Goal: Task Accomplishment & Management: Manage account settings

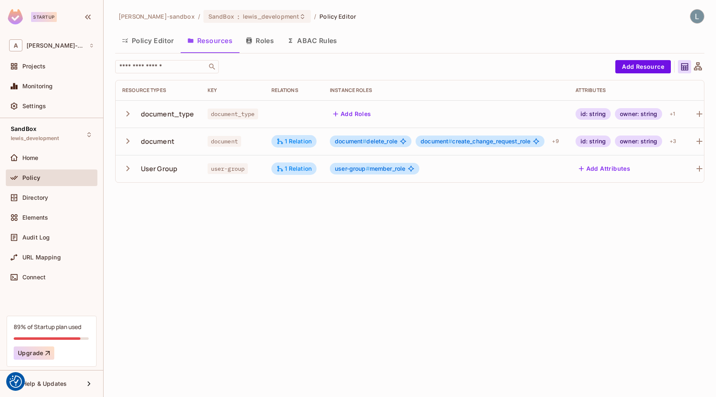
click at [155, 43] on button "Policy Editor" at bounding box center [147, 40] width 65 height 21
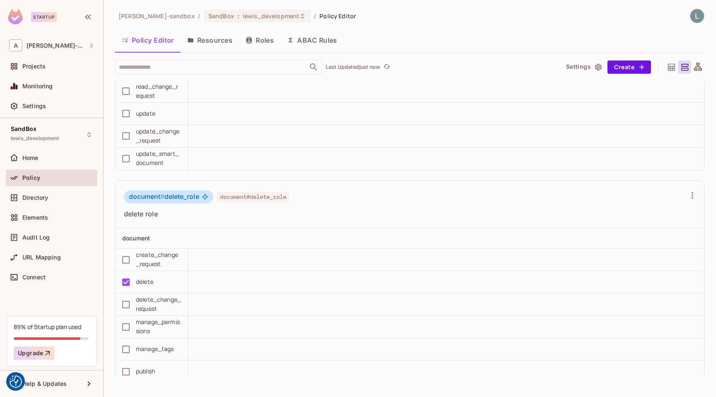
scroll to position [1617, 0]
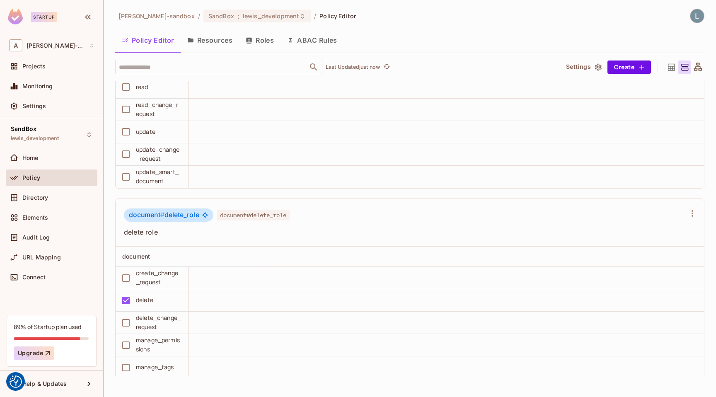
click at [305, 40] on button "ABAC Rules" at bounding box center [312, 40] width 63 height 21
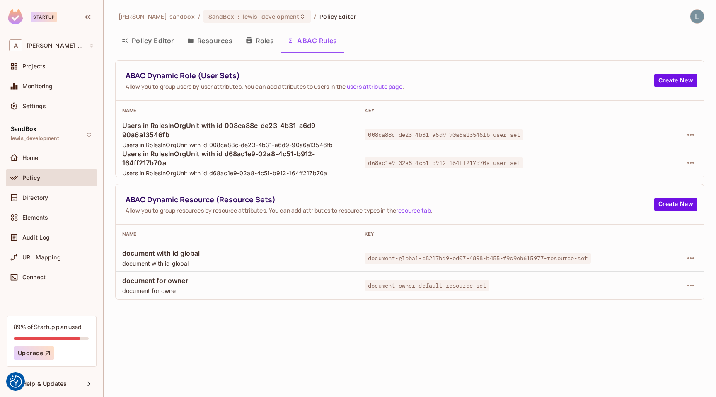
click at [154, 40] on button "Policy Editor" at bounding box center [147, 40] width 65 height 21
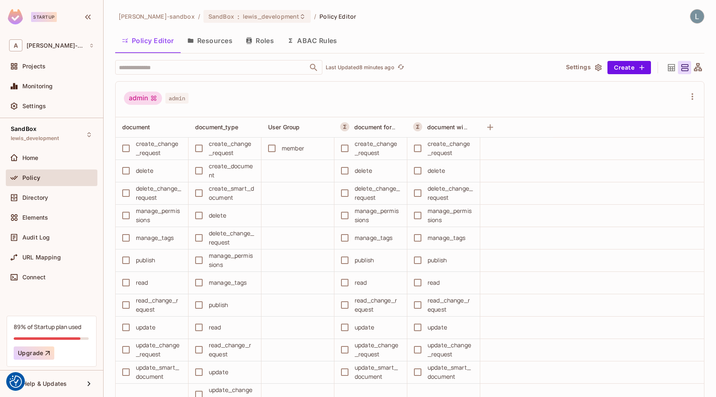
click at [242, 88] on div "admin admin" at bounding box center [410, 100] width 589 height 36
click at [313, 46] on button "ABAC Rules" at bounding box center [312, 40] width 63 height 21
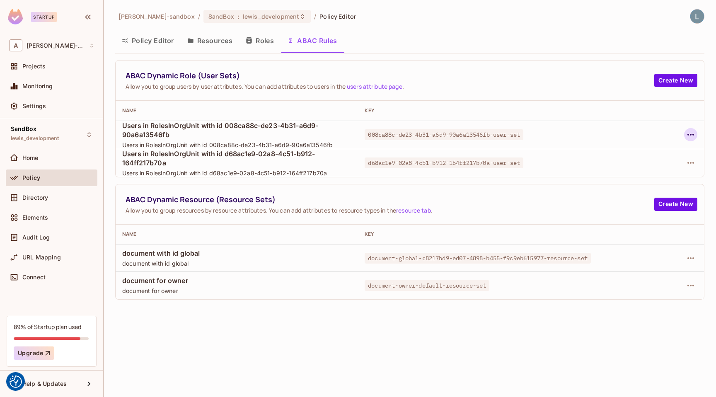
click at [691, 136] on icon "button" at bounding box center [691, 135] width 10 height 10
click at [638, 171] on div "Delete Dynamic Role (User Set)" at bounding box center [638, 172] width 88 height 8
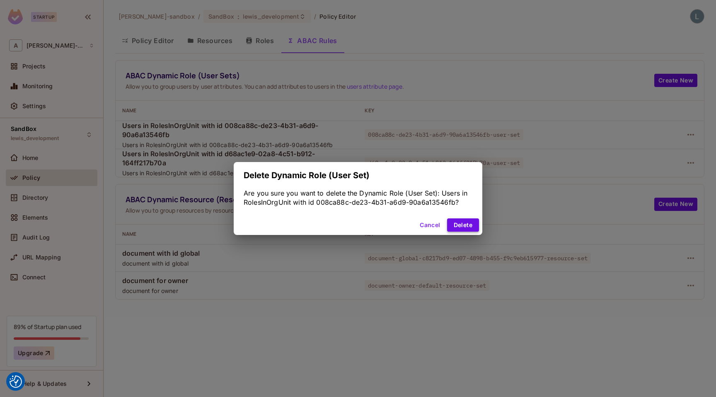
click at [465, 223] on button "Delete" at bounding box center [463, 224] width 32 height 13
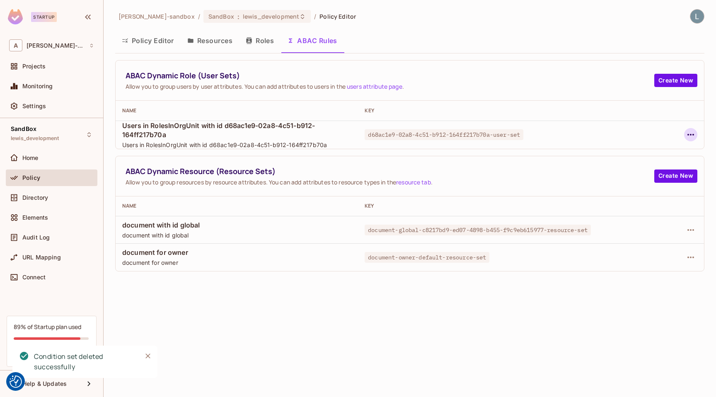
click at [689, 135] on icon "button" at bounding box center [691, 135] width 7 height 2
click at [638, 177] on span "Delete Dynamic Role (User Set)" at bounding box center [637, 171] width 93 height 13
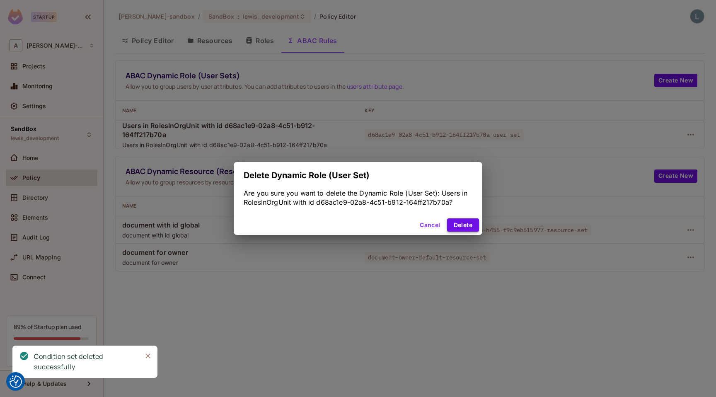
click at [470, 230] on button "Delete" at bounding box center [463, 224] width 32 height 13
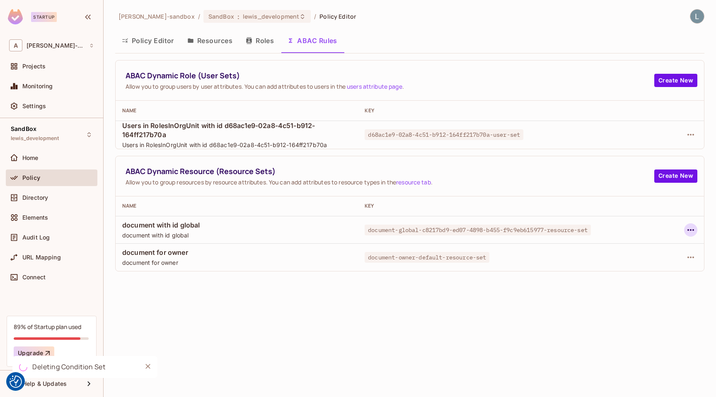
click at [694, 228] on icon "button" at bounding box center [691, 230] width 10 height 10
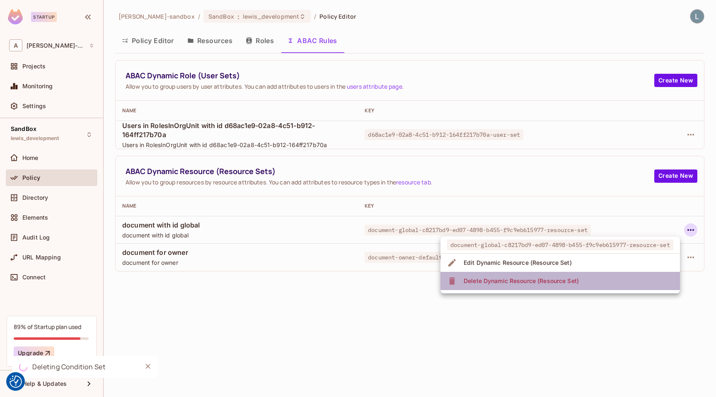
click at [584, 281] on li "Delete Dynamic Resource (Resource Set)" at bounding box center [561, 281] width 240 height 18
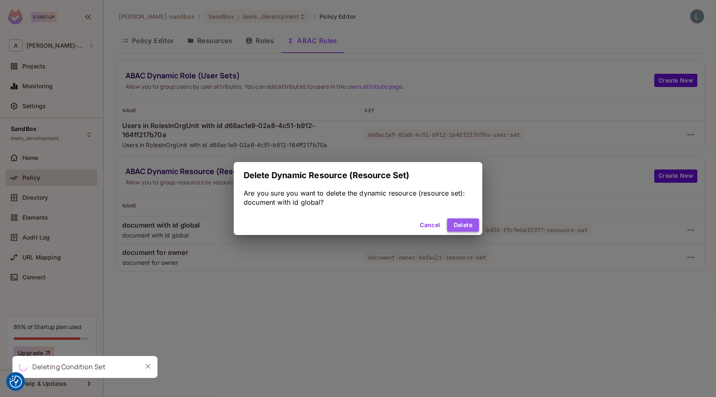
click at [474, 225] on button "Delete" at bounding box center [463, 224] width 32 height 13
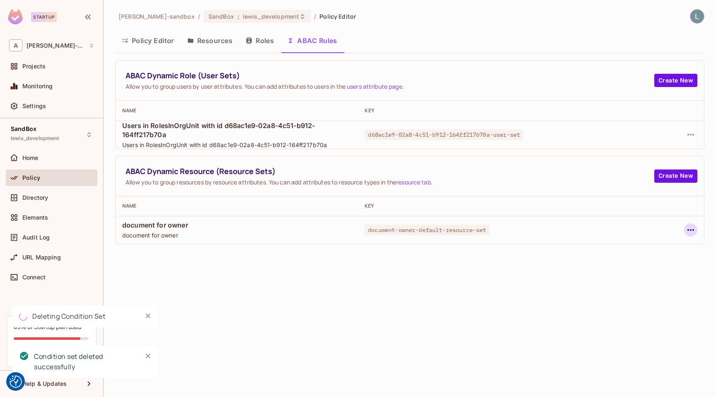
click at [693, 232] on icon "button" at bounding box center [691, 230] width 10 height 10
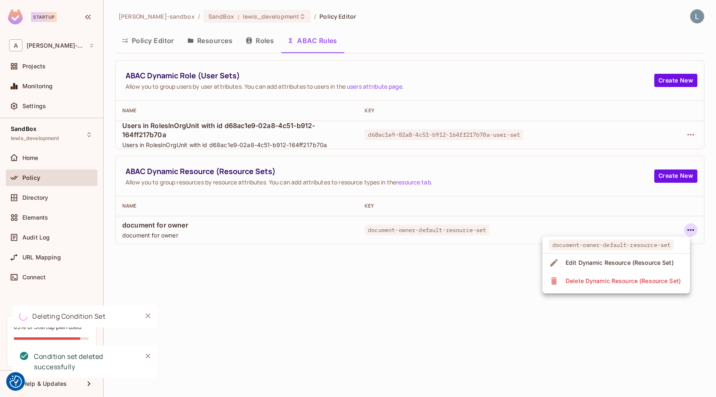
click at [604, 283] on div "Delete Dynamic Resource (Resource Set)" at bounding box center [623, 281] width 115 height 8
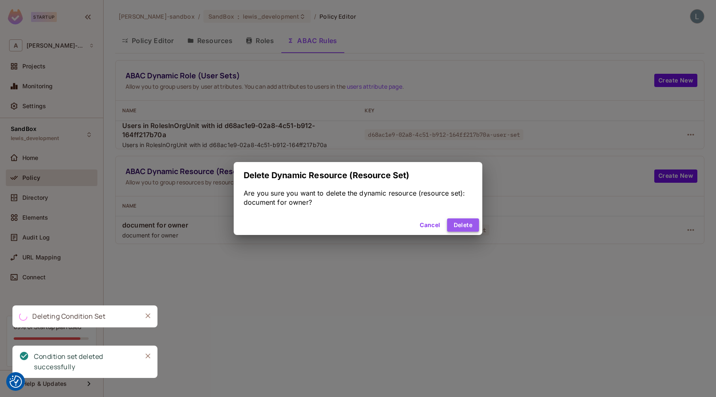
click at [458, 226] on button "Delete" at bounding box center [463, 224] width 32 height 13
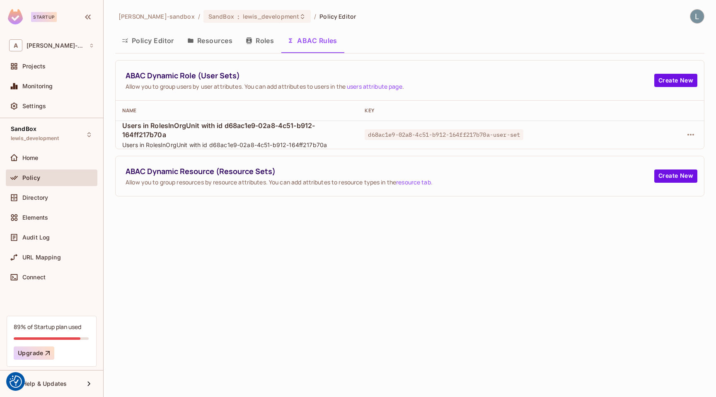
click at [698, 137] on td at bounding box center [653, 135] width 104 height 28
click at [690, 136] on icon "button" at bounding box center [691, 135] width 10 height 10
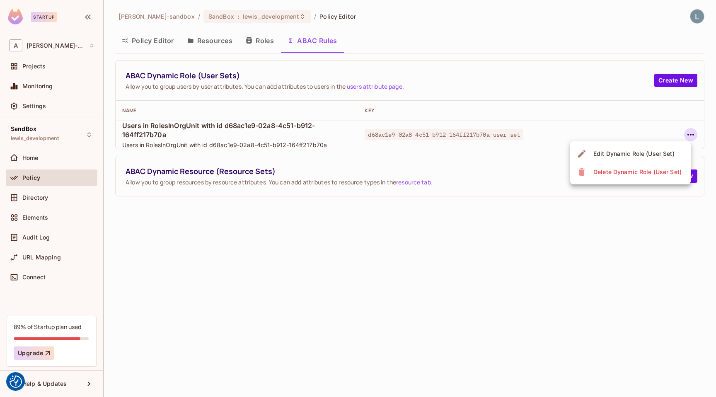
click at [622, 174] on div "Delete Dynamic Role (User Set)" at bounding box center [638, 172] width 88 height 8
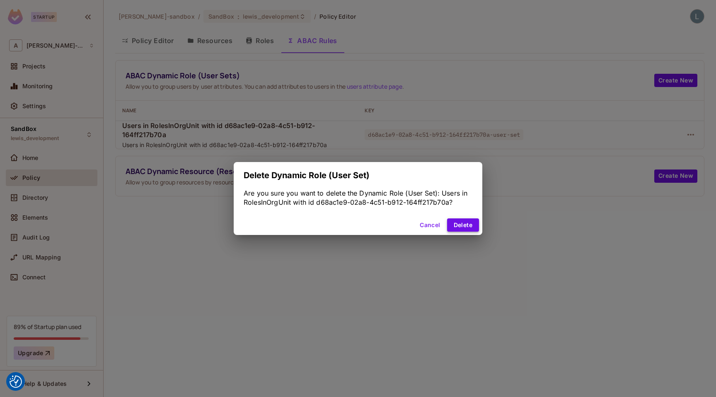
click at [465, 225] on button "Delete" at bounding box center [463, 224] width 32 height 13
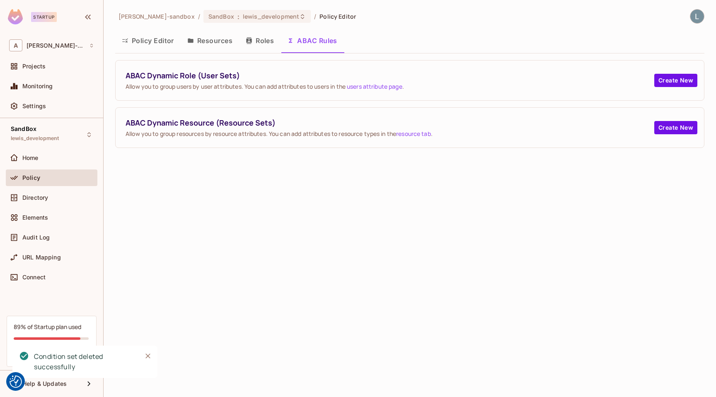
click at [391, 252] on div "alex-trustflight-sandbox / SandBox : lewis_development / Policy Editor Policy E…" at bounding box center [410, 198] width 613 height 397
click at [303, 204] on div "alex-trustflight-sandbox / SandBox : lewis_development / Policy Editor Policy E…" at bounding box center [410, 198] width 613 height 397
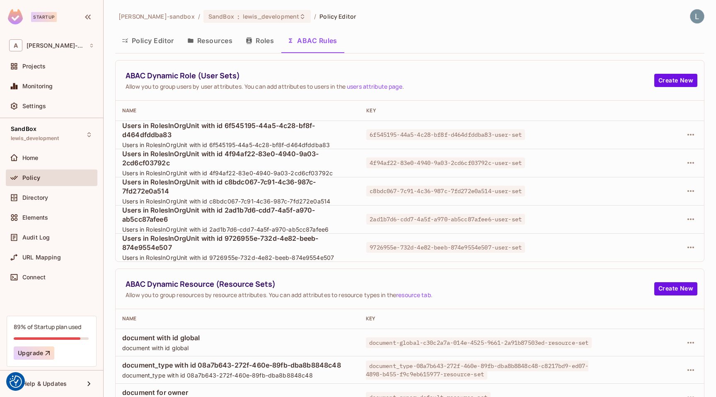
scroll to position [14, 0]
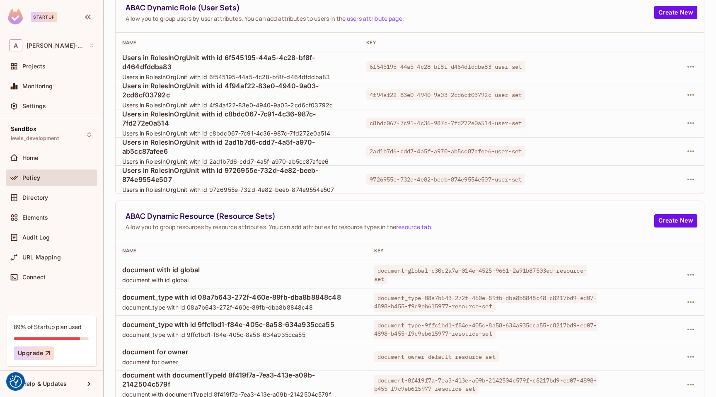
scroll to position [125, 0]
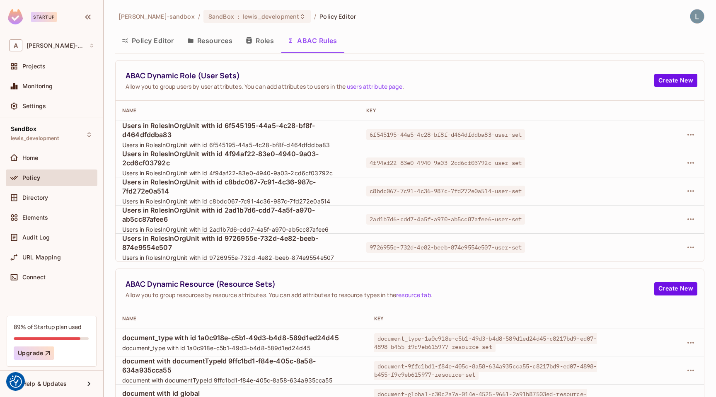
click at [146, 36] on button "Policy Editor" at bounding box center [147, 40] width 65 height 21
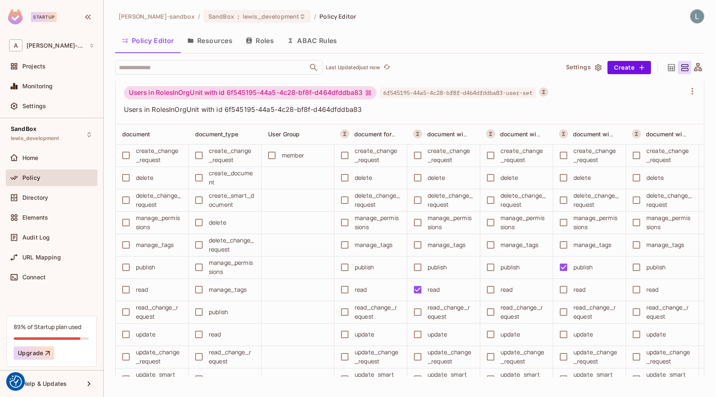
scroll to position [5753, 0]
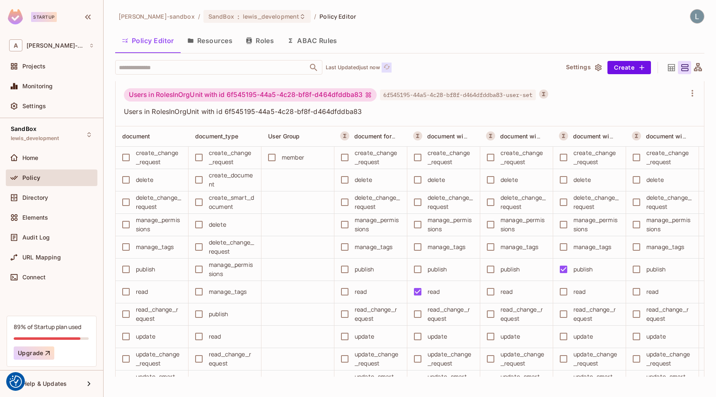
click at [388, 66] on icon "refresh" at bounding box center [386, 66] width 7 height 7
click at [312, 38] on button "ABAC Rules" at bounding box center [312, 40] width 63 height 21
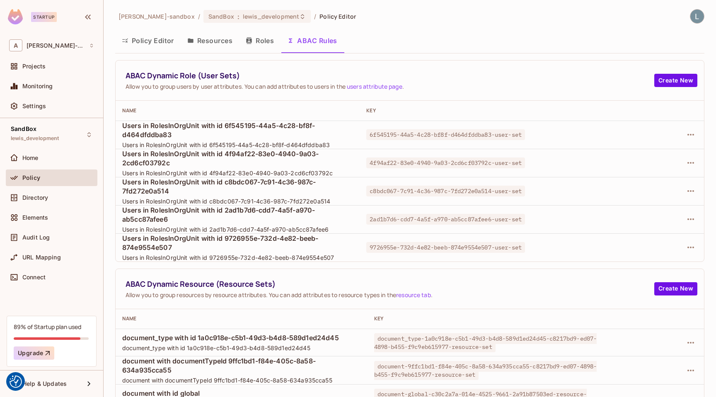
scroll to position [209, 0]
click at [143, 35] on button "Policy Editor" at bounding box center [147, 40] width 65 height 21
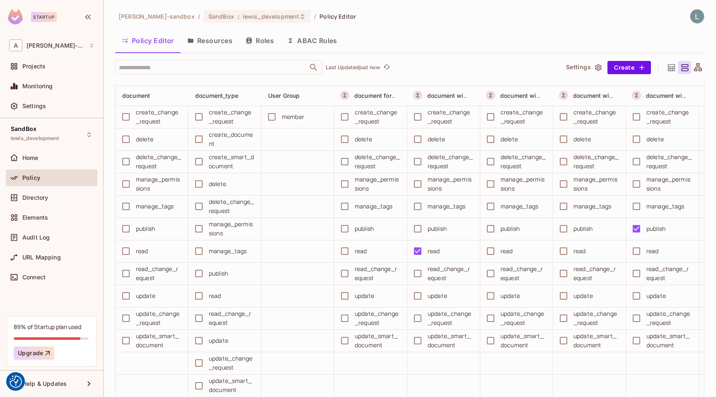
scroll to position [5824, 0]
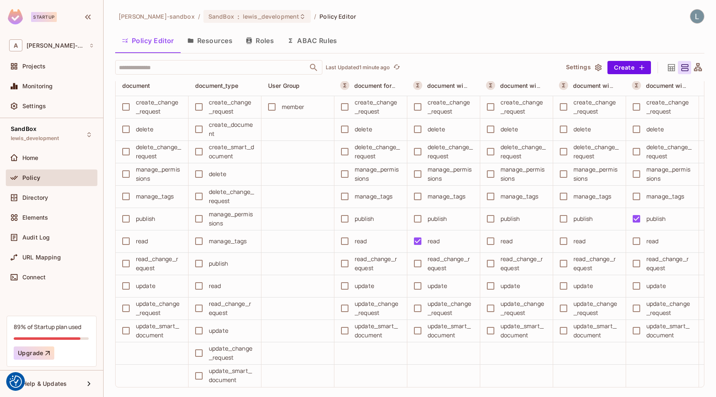
click at [216, 41] on button "Resources" at bounding box center [210, 40] width 58 height 21
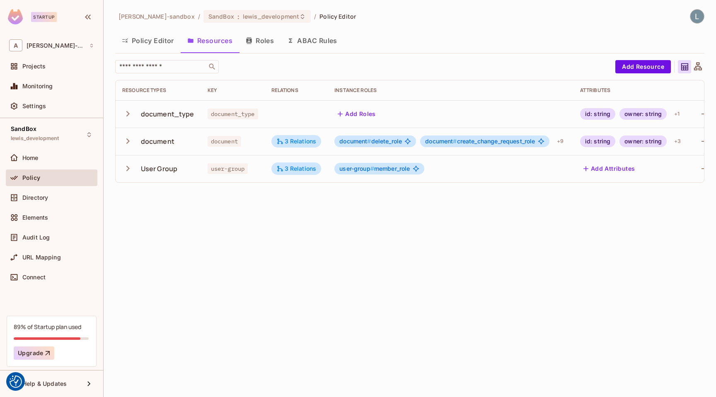
click at [129, 140] on icon "button" at bounding box center [127, 141] width 11 height 11
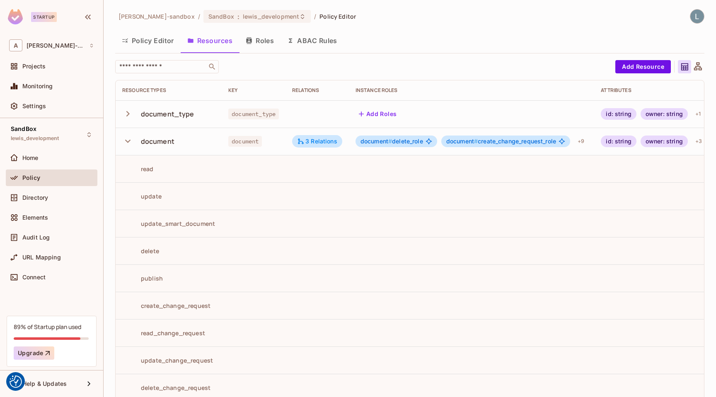
scroll to position [93, 0]
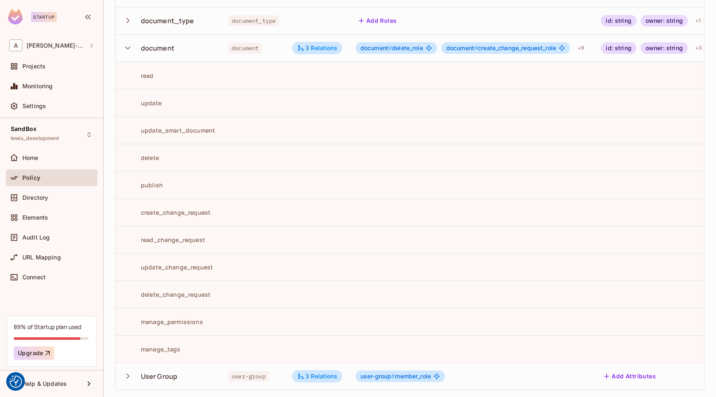
click at [588, 352] on td at bounding box center [472, 348] width 246 height 27
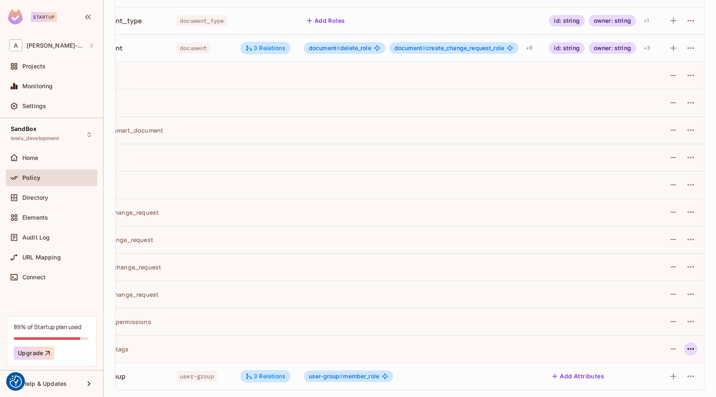
click at [691, 347] on icon "button" at bounding box center [691, 349] width 10 height 10
click at [672, 378] on div "Delete Action" at bounding box center [663, 378] width 38 height 8
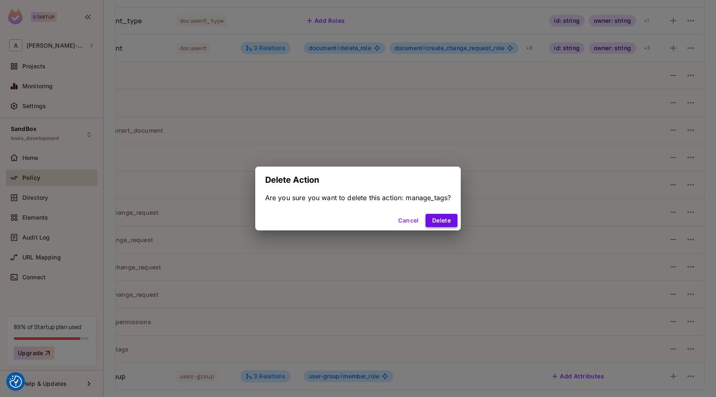
click at [451, 223] on button "Delete" at bounding box center [442, 220] width 32 height 13
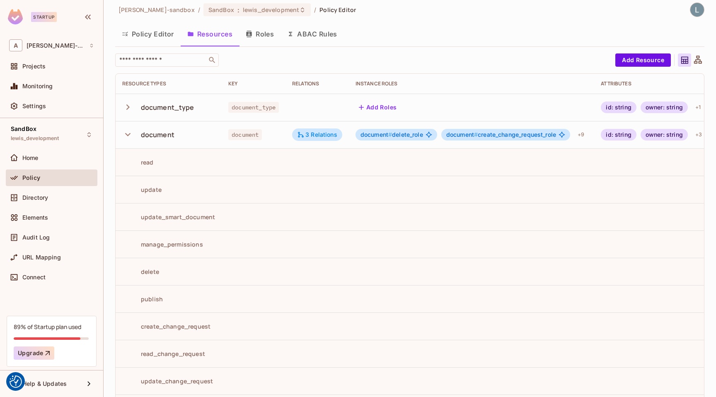
scroll to position [0, 0]
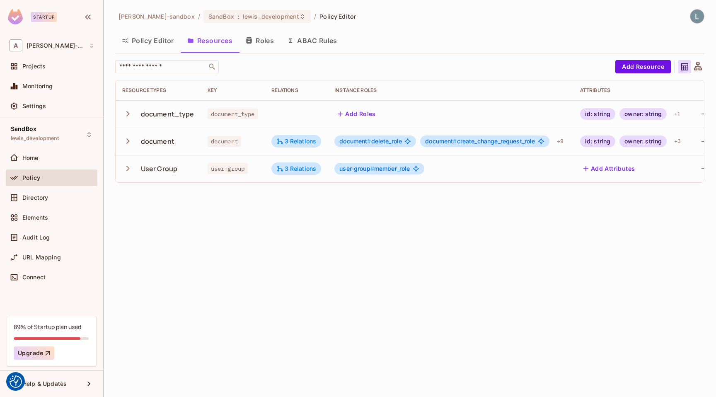
click at [120, 141] on td "document" at bounding box center [158, 141] width 85 height 27
click at [124, 141] on icon "button" at bounding box center [127, 141] width 11 height 11
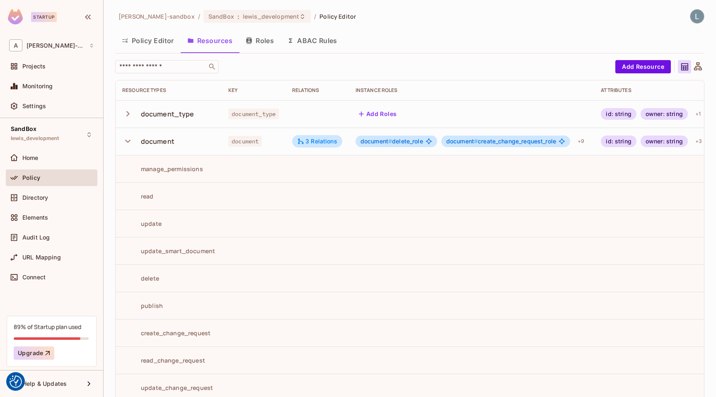
scroll to position [66, 0]
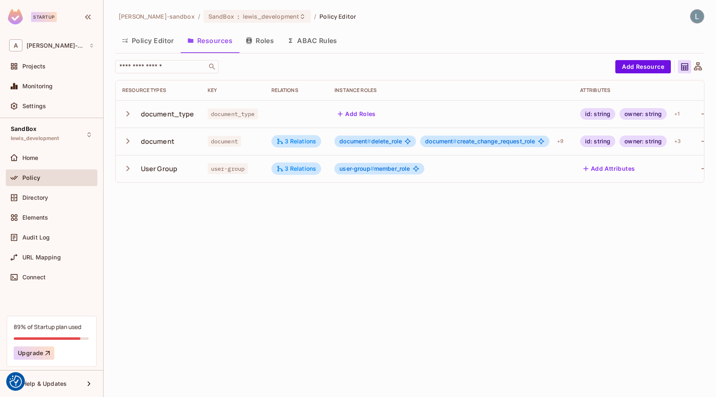
click at [127, 143] on icon "button" at bounding box center [127, 140] width 3 height 5
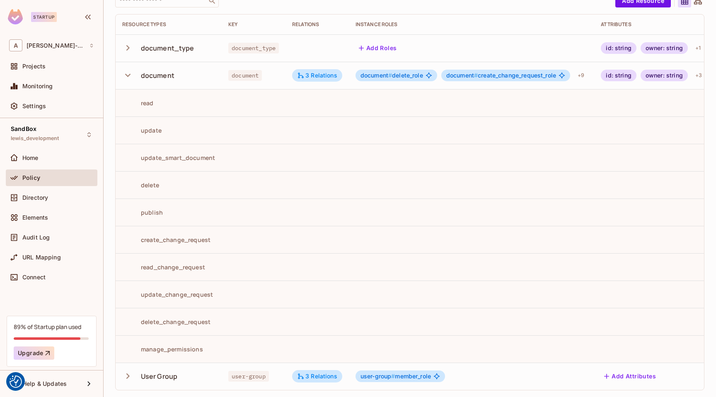
scroll to position [53, 0]
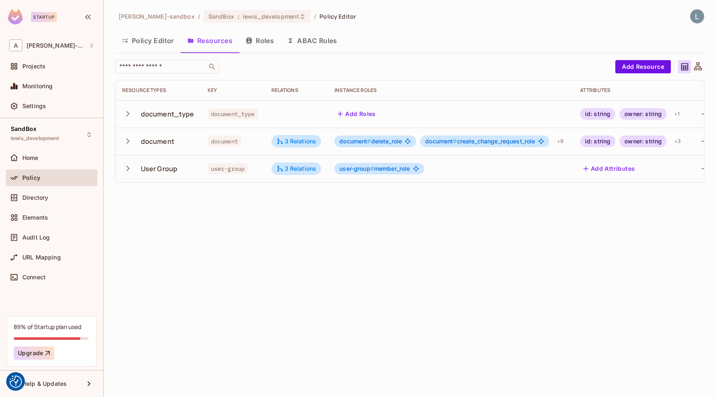
click at [129, 141] on icon "button" at bounding box center [127, 141] width 11 height 11
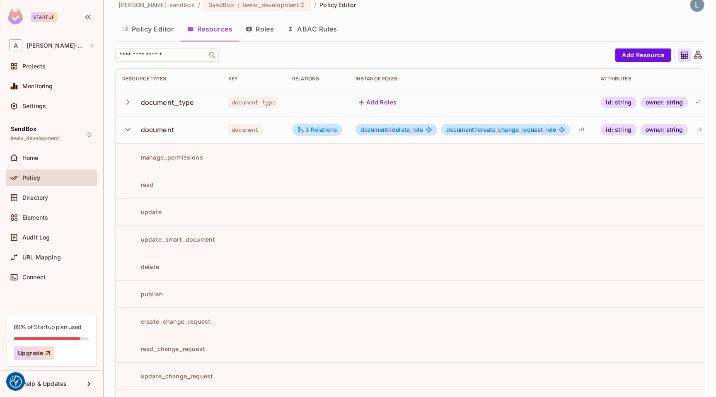
scroll to position [4, 0]
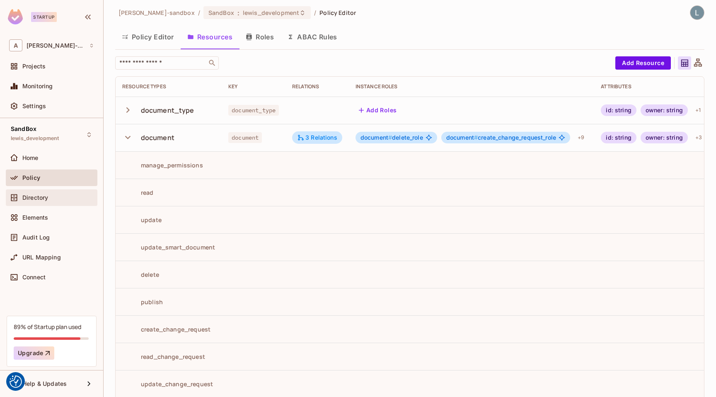
click at [39, 202] on div "Directory" at bounding box center [51, 198] width 85 height 10
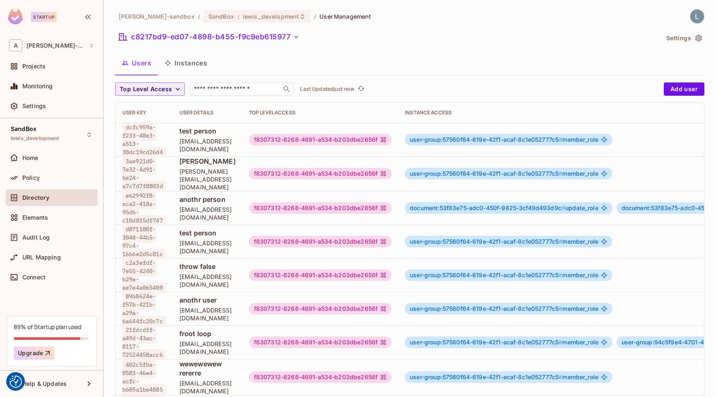
click at [699, 37] on icon "button" at bounding box center [699, 38] width 8 height 8
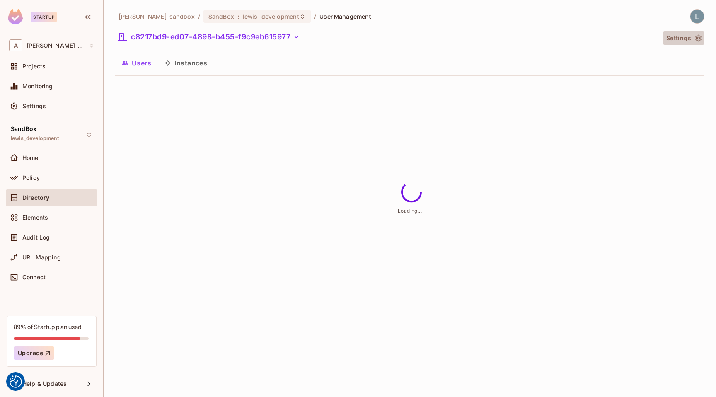
click at [693, 39] on button "Settings" at bounding box center [683, 38] width 41 height 13
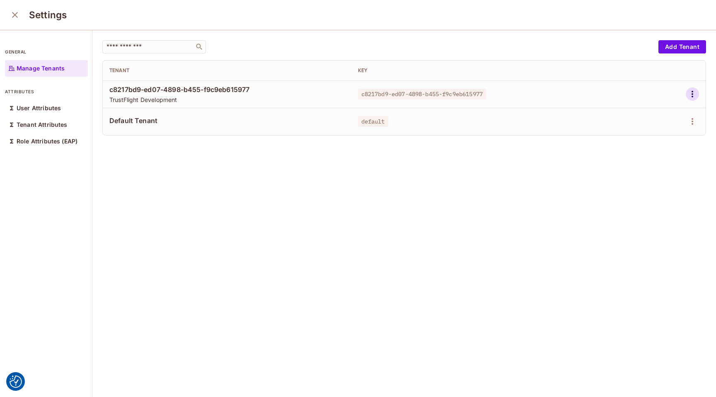
click at [695, 98] on icon "button" at bounding box center [693, 94] width 10 height 10
click at [653, 128] on div "Edit Attributes" at bounding box center [663, 131] width 41 height 8
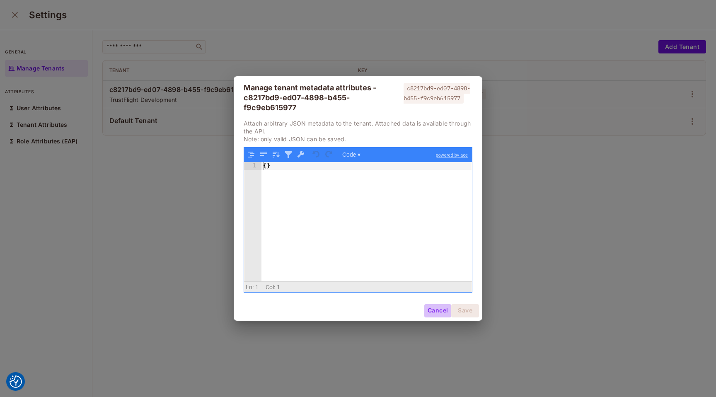
click at [438, 313] on button "Cancel" at bounding box center [437, 310] width 27 height 13
